Goal: Task Accomplishment & Management: Use online tool/utility

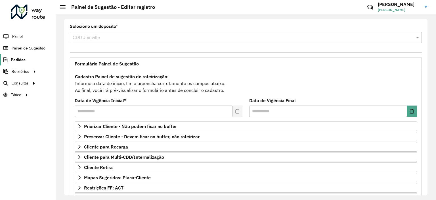
scroll to position [195, 0]
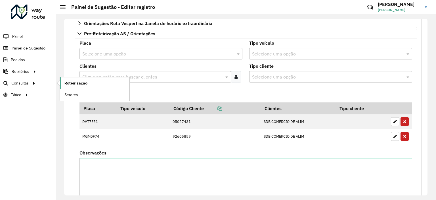
click at [74, 82] on span "Roteirização" at bounding box center [75, 83] width 23 height 6
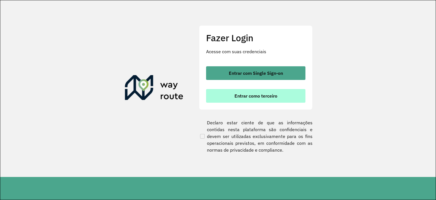
click at [256, 95] on span "Entrar como terceiro" at bounding box center [256, 95] width 43 height 5
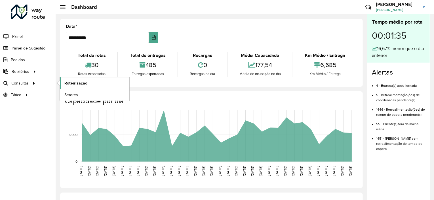
click at [68, 79] on link "Roteirização" at bounding box center [95, 82] width 70 height 11
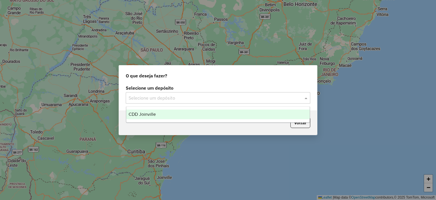
click at [258, 98] on input "text" at bounding box center [213, 98] width 168 height 7
click at [245, 114] on div "CDD Joinville" at bounding box center [218, 114] width 184 height 10
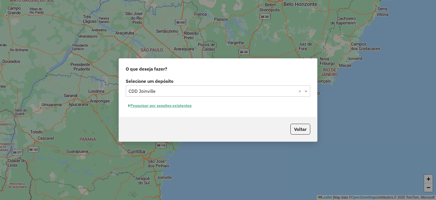
click at [183, 104] on button "Pesquisar por sessões existentes" at bounding box center [160, 105] width 68 height 9
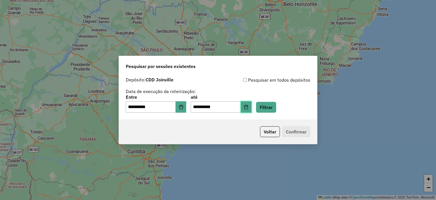
click at [252, 110] on button "Choose Date" at bounding box center [246, 106] width 11 height 11
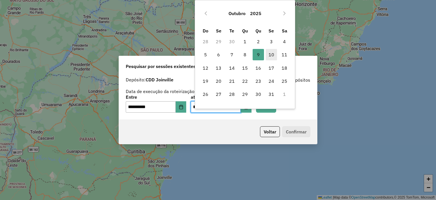
click at [271, 55] on span "10" at bounding box center [271, 54] width 11 height 11
type input "**********"
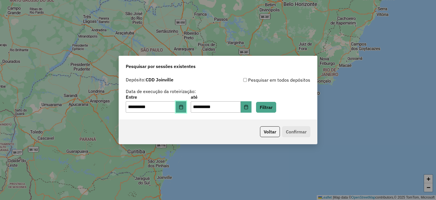
drag, startPoint x: 186, startPoint y: 109, endPoint x: 187, endPoint y: 121, distance: 12.6
click at [186, 109] on button "Choose Date" at bounding box center [181, 106] width 11 height 11
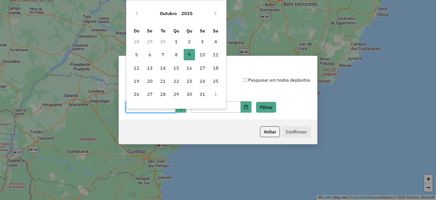
drag, startPoint x: 203, startPoint y: 53, endPoint x: 251, endPoint y: 80, distance: 55.4
click at [207, 55] on span "10" at bounding box center [202, 54] width 11 height 11
type input "**********"
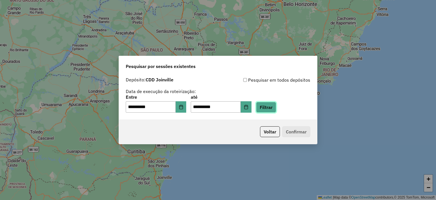
click at [269, 108] on button "Filtrar" at bounding box center [266, 107] width 20 height 11
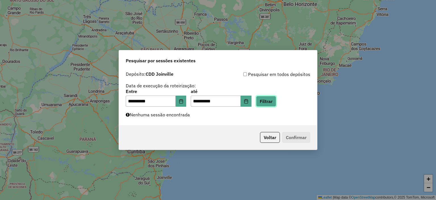
click at [271, 102] on button "Filtrar" at bounding box center [266, 101] width 20 height 11
click at [270, 98] on button "Filtrar" at bounding box center [266, 101] width 20 height 11
click at [276, 96] on button "Filtrar" at bounding box center [266, 101] width 20 height 11
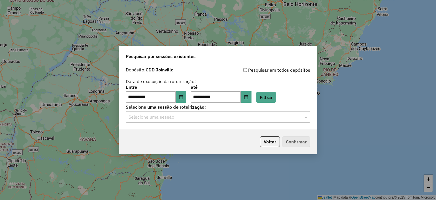
click at [271, 118] on input "text" at bounding box center [213, 117] width 168 height 7
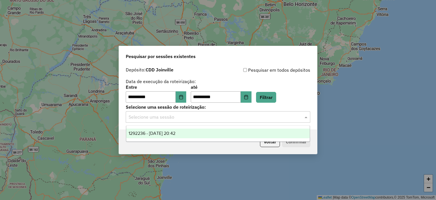
click at [252, 134] on div "1292236 - 10/10/2025 20:42" at bounding box center [218, 133] width 184 height 10
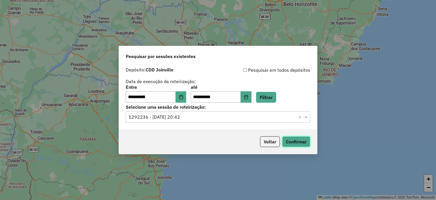
click at [289, 140] on button "Confirmar" at bounding box center [296, 141] width 28 height 11
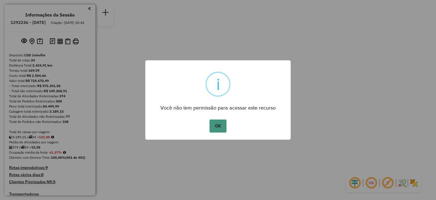
click at [218, 123] on button "OK" at bounding box center [218, 125] width 17 height 13
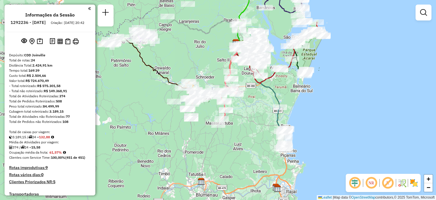
drag, startPoint x: 233, startPoint y: 178, endPoint x: 264, endPoint y: 103, distance: 80.8
click at [280, 108] on div "Janela de atendimento Grade de atendimento Capacidade Transportadoras Veículos …" at bounding box center [218, 100] width 436 height 200
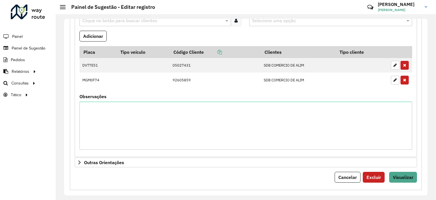
scroll to position [256, 0]
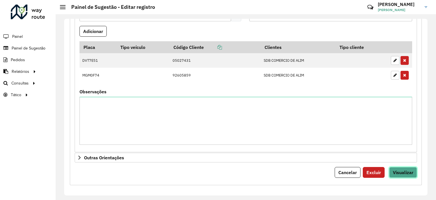
click at [403, 171] on span "Visualizar" at bounding box center [403, 172] width 20 height 6
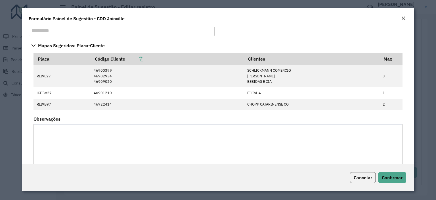
scroll to position [85, 0]
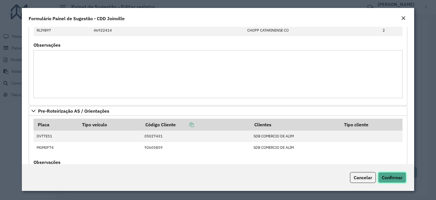
click at [396, 179] on span "Confirmar" at bounding box center [392, 177] width 21 height 6
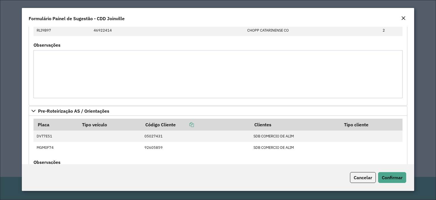
click at [426, 28] on modal-container "**********" at bounding box center [218, 100] width 436 height 200
click at [403, 18] on em "Close" at bounding box center [403, 18] width 5 height 5
